Goal: Information Seeking & Learning: Learn about a topic

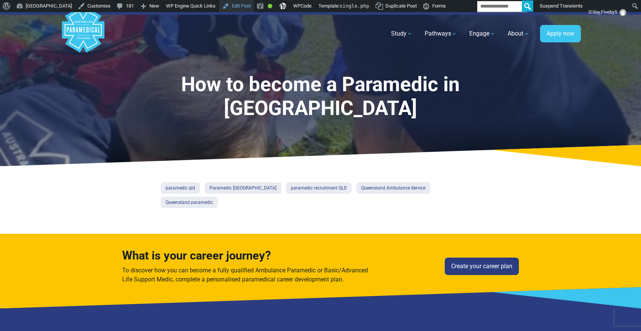
click at [254, 9] on link "Edit Post" at bounding box center [236, 6] width 34 height 12
click at [274, 9] on link "Edit Post" at bounding box center [257, 6] width 34 height 12
click at [254, 8] on link "Edit Post" at bounding box center [236, 6] width 34 height 12
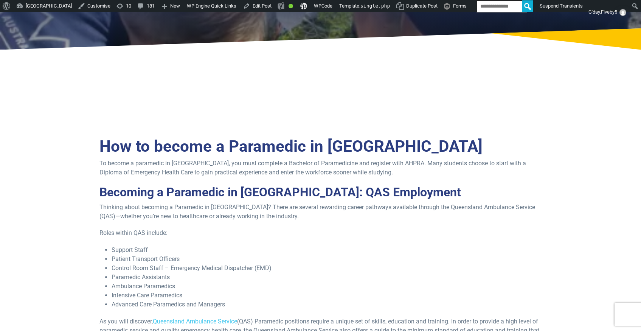
scroll to position [121, 0]
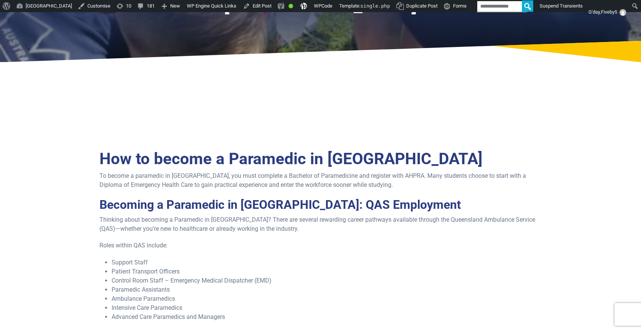
scroll to position [104, 0]
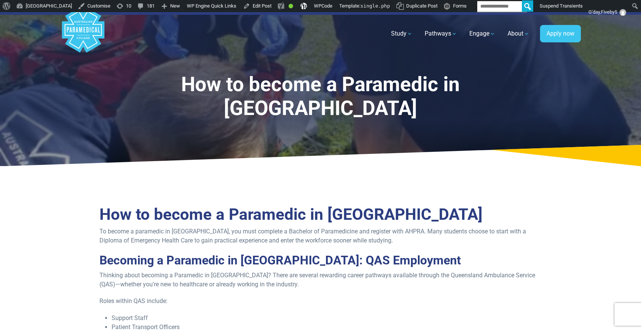
click at [501, 227] on p "To become a paramedic in [GEOGRAPHIC_DATA], you must complete a Bachelor of Par…" at bounding box center [320, 236] width 442 height 18
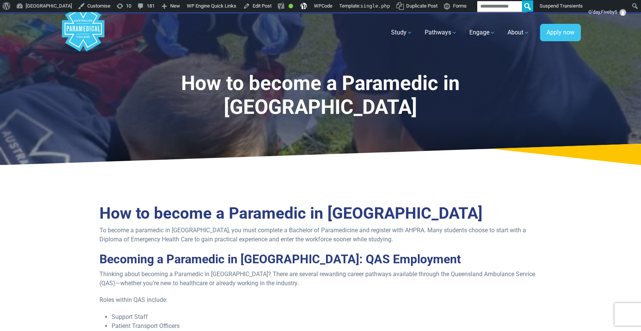
scroll to position [2, 0]
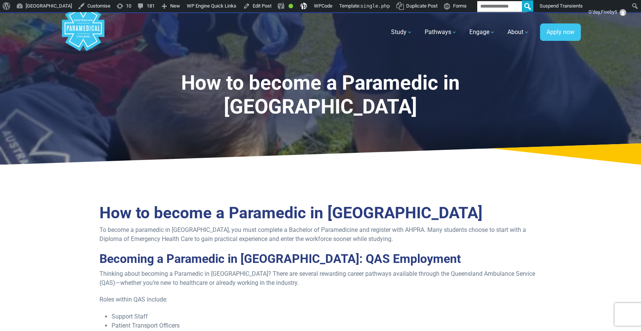
click at [224, 143] on div "How to become a Paramedic in [GEOGRAPHIC_DATA]" at bounding box center [320, 88] width 529 height 154
click at [246, 143] on div "How to become a Paramedic in [GEOGRAPHIC_DATA]" at bounding box center [320, 88] width 529 height 154
